Goal: Find specific page/section: Find specific page/section

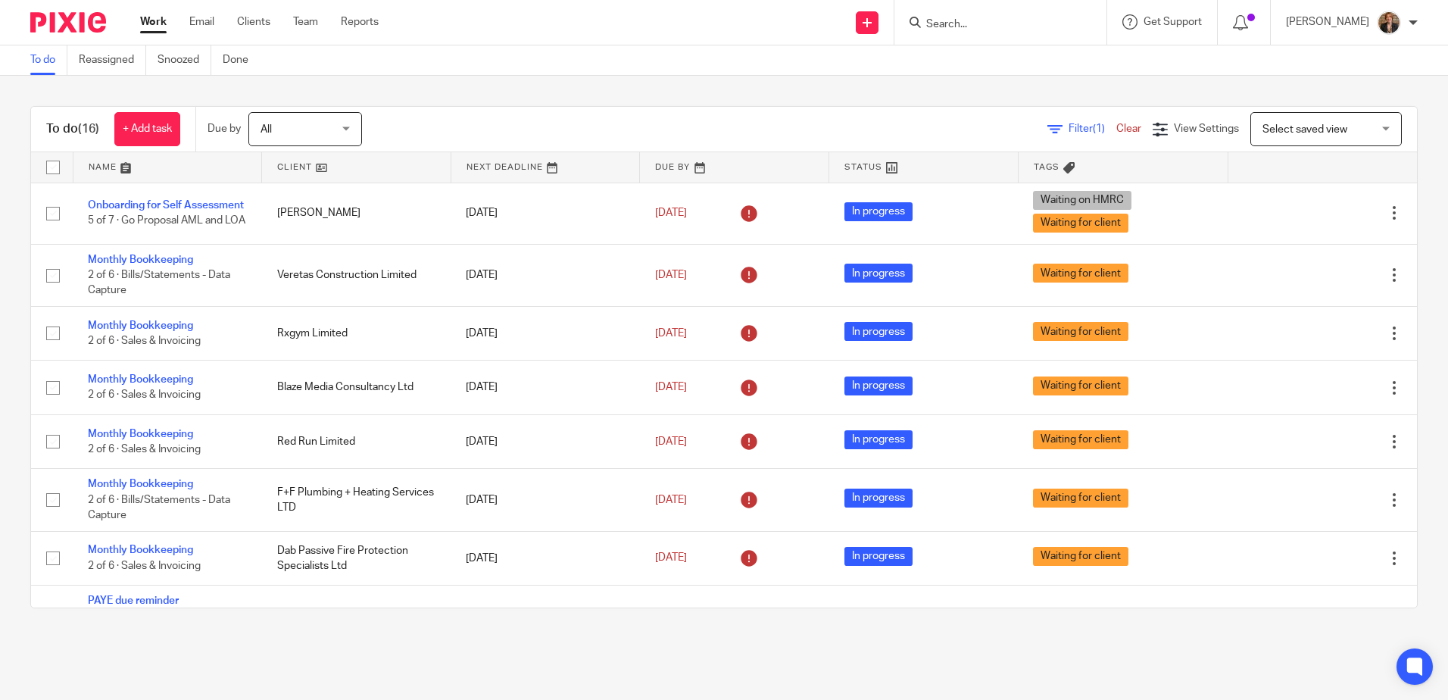
click at [991, 37] on div at bounding box center [1000, 22] width 212 height 45
click at [991, 35] on div at bounding box center [1000, 22] width 212 height 45
click at [999, 24] on input "Search" at bounding box center [993, 25] width 136 height 14
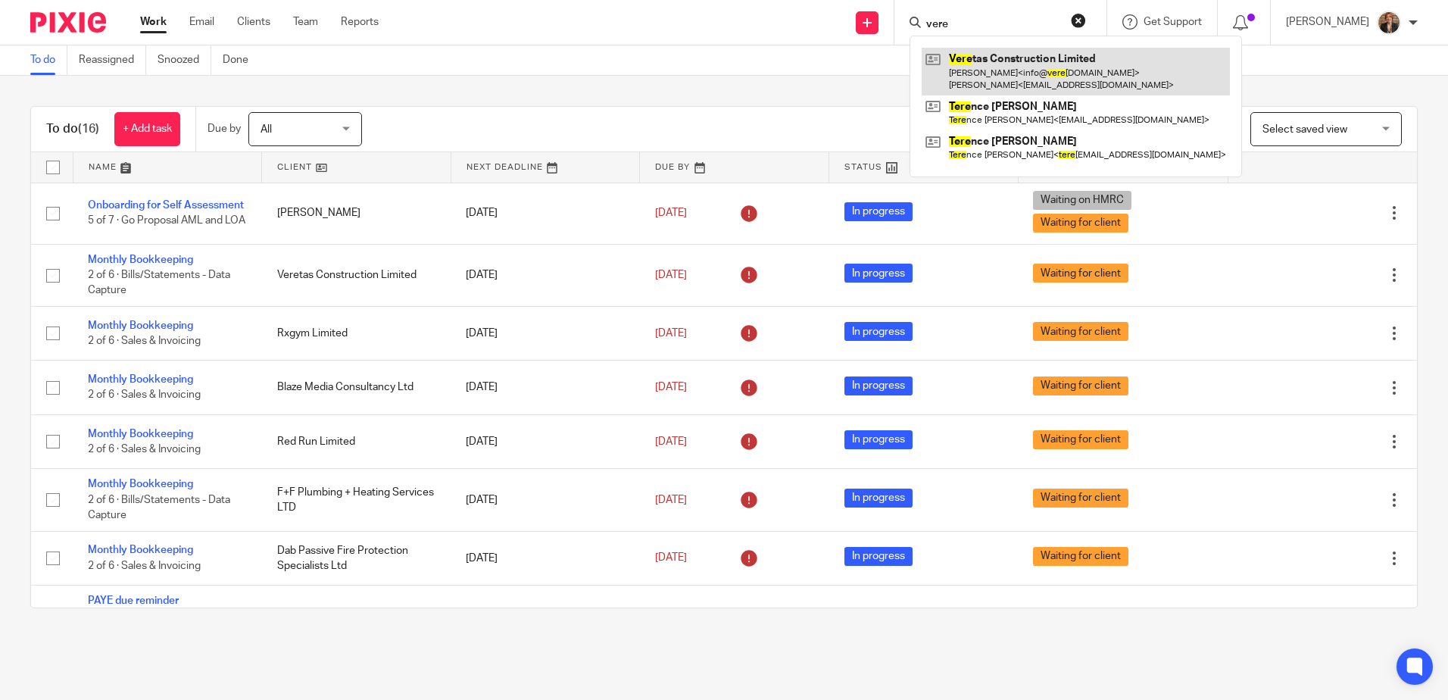
type input "vere"
click at [1002, 59] on link at bounding box center [1076, 71] width 308 height 47
